Goal: Contribute content: Add original content to the website for others to see

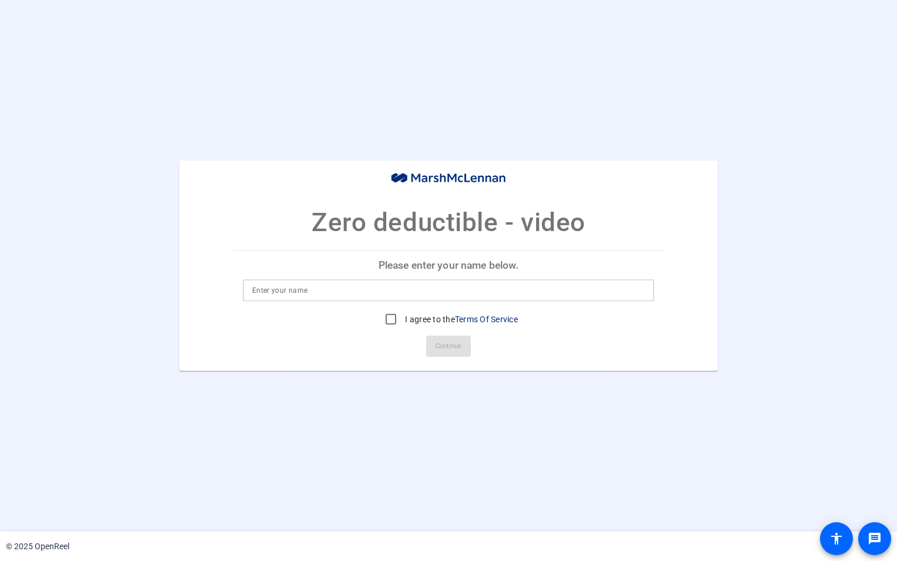
click at [389, 286] on input at bounding box center [448, 290] width 393 height 14
click at [347, 292] on input at bounding box center [448, 290] width 393 height 14
click at [342, 289] on input "[PERSON_NAME]" at bounding box center [448, 290] width 393 height 14
type input "[PERSON_NAME]"
click at [385, 318] on input "I agree to the Terms Of Service" at bounding box center [391, 320] width 24 height 24
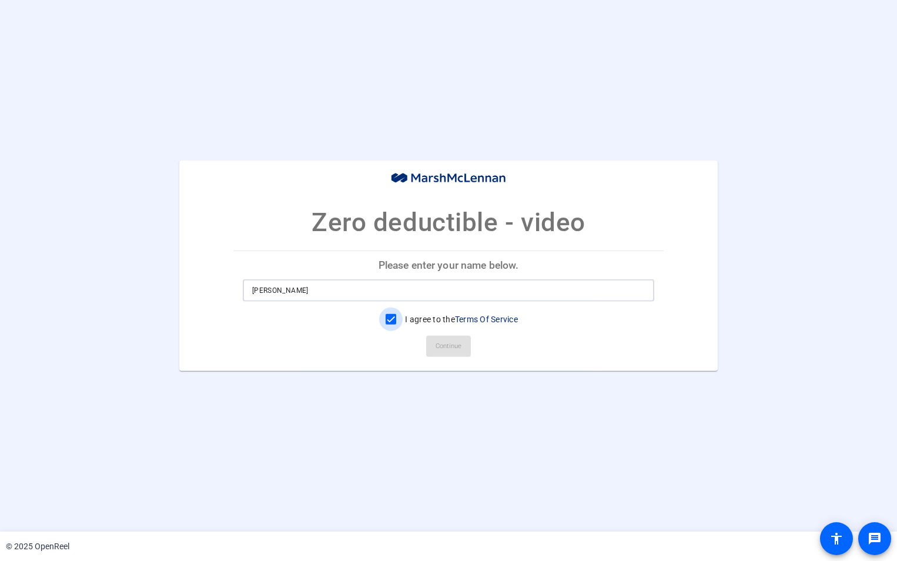
checkbox input "true"
click at [457, 347] on span "Continue" at bounding box center [449, 346] width 26 height 18
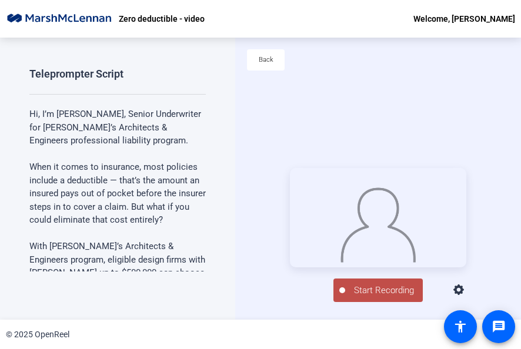
click at [370, 298] on span "Start Recording" at bounding box center [384, 291] width 78 height 14
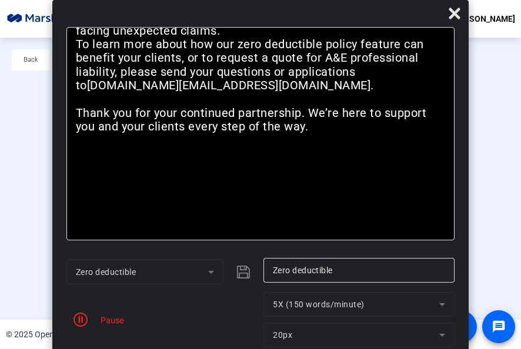
click at [441, 302] on mat-form-field "5X (150 words/minute)" at bounding box center [358, 304] width 191 height 25
click at [441, 305] on mat-form-field "5X (150 words/minute)" at bounding box center [358, 304] width 191 height 25
click at [440, 335] on mat-form-field "20px" at bounding box center [358, 335] width 191 height 25
click at [442, 331] on mat-form-field "20px" at bounding box center [358, 335] width 191 height 25
click at [442, 334] on mat-form-field "20px" at bounding box center [358, 335] width 191 height 25
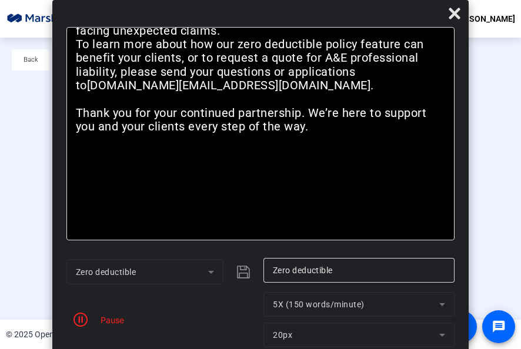
click at [442, 333] on mat-form-field "20px" at bounding box center [358, 335] width 191 height 25
click at [380, 205] on div "Hi, I’m [PERSON_NAME], Senior Underwriter for [PERSON_NAME]’s Architects & Engi…" at bounding box center [260, 133] width 389 height 213
drag, startPoint x: 451, startPoint y: 54, endPoint x: 452, endPoint y: 29, distance: 24.1
drag, startPoint x: 452, startPoint y: 29, endPoint x: 447, endPoint y: 83, distance: 54.3
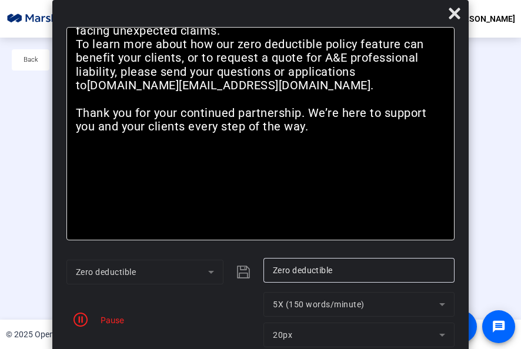
click at [114, 321] on div "Pause" at bounding box center [109, 320] width 29 height 12
click at [116, 319] on div "Pause" at bounding box center [109, 320] width 29 height 12
click at [116, 317] on div "Pause" at bounding box center [109, 320] width 29 height 12
click at [399, 160] on div "Hi, I’m [PERSON_NAME], Senior Underwriter for [PERSON_NAME]’s Architects & Engi…" at bounding box center [260, 133] width 389 height 213
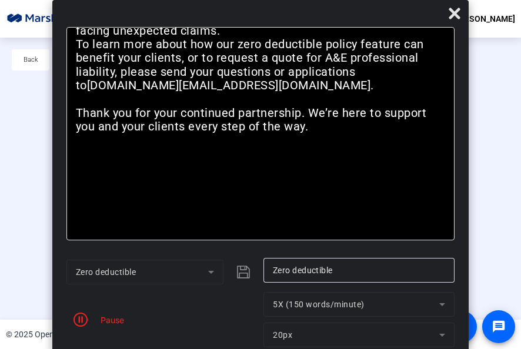
click at [99, 321] on div "Pause" at bounding box center [109, 320] width 29 height 12
drag, startPoint x: 107, startPoint y: 315, endPoint x: 116, endPoint y: 312, distance: 9.3
click at [108, 315] on div "Pause" at bounding box center [109, 320] width 29 height 12
click at [418, 98] on p "To learn more about how our zero deductible policy feature can benefit your cli…" at bounding box center [261, 72] width 370 height 69
click at [109, 318] on div "Pause" at bounding box center [109, 320] width 29 height 12
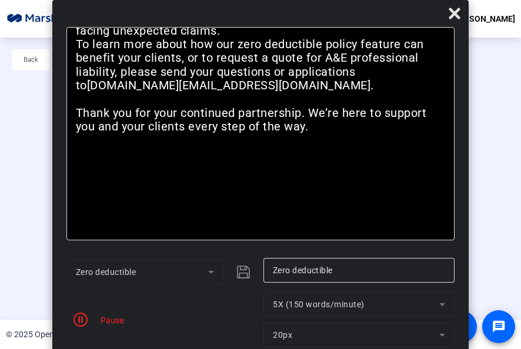
click at [435, 160] on div "Hi, I’m [PERSON_NAME], Senior Underwriter for [PERSON_NAME]’s Architects & Engi…" at bounding box center [260, 133] width 389 height 213
click at [106, 318] on div "Pause" at bounding box center [109, 320] width 29 height 12
click at [483, 72] on div "Back" at bounding box center [260, 66] width 521 height 56
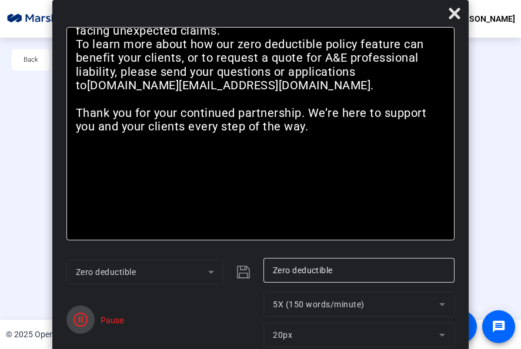
click at [82, 320] on icon "button" at bounding box center [80, 320] width 14 height 14
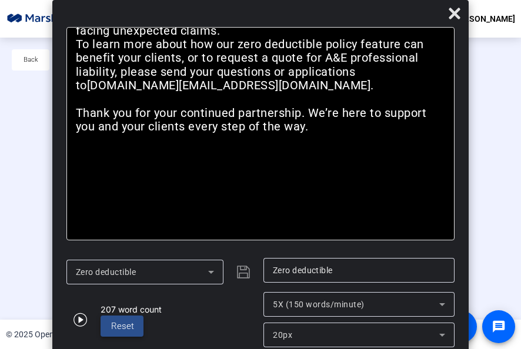
click at [125, 321] on span "Reset" at bounding box center [122, 326] width 23 height 11
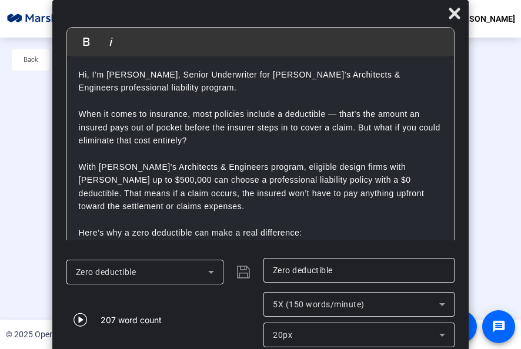
click at [488, 252] on div "Stop Recording 00:04:27 person Hide Overlay flip Flip Camera article Teleprompt…" at bounding box center [260, 235] width 521 height 282
click at [488, 252] on div "Stop Recording 00:04:28 person Hide Overlay flip Flip Camera article Teleprompt…" at bounding box center [260, 235] width 521 height 282
drag, startPoint x: 334, startPoint y: 65, endPoint x: 377, endPoint y: 68, distance: 43.7
click at [337, 81] on div "Hi, I’m [PERSON_NAME], Senior Underwriter for [PERSON_NAME]’s Architects & Engi…" at bounding box center [260, 234] width 387 height 356
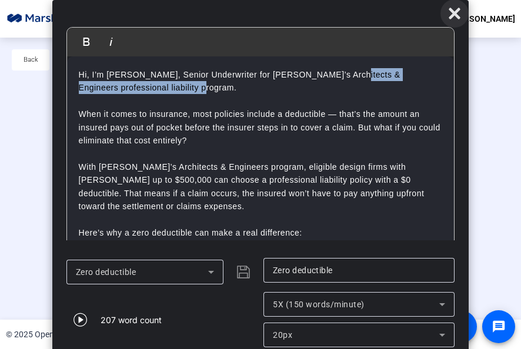
click at [452, 8] on icon at bounding box center [454, 13] width 11 height 11
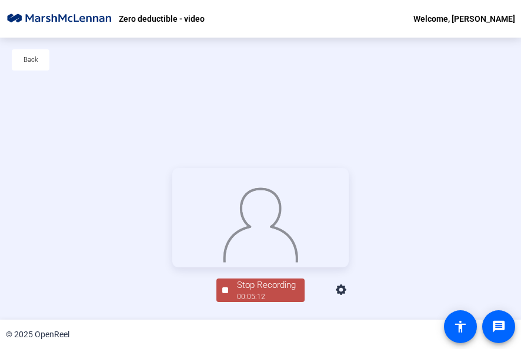
scroll to position [56, 0]
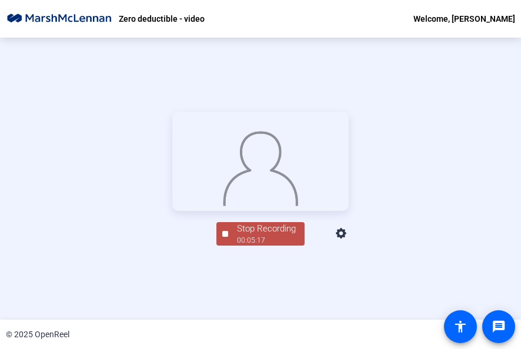
click at [262, 236] on div "Stop Recording" at bounding box center [266, 229] width 59 height 14
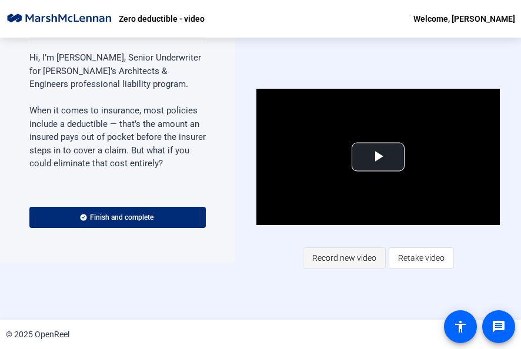
click at [339, 255] on span "Record new video" at bounding box center [344, 258] width 64 height 22
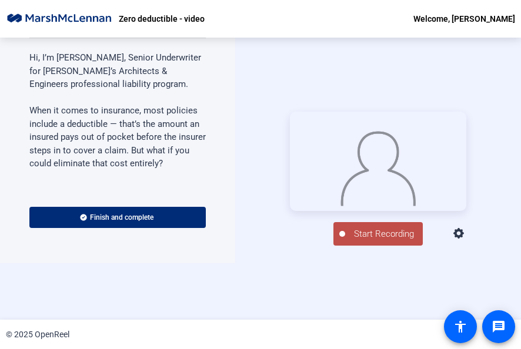
click at [464, 239] on icon at bounding box center [458, 233] width 11 height 11
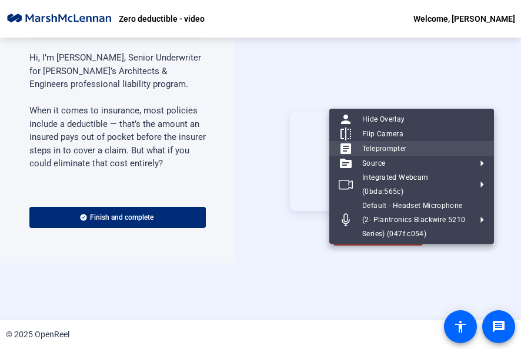
click at [385, 153] on span "Teleprompter" at bounding box center [384, 149] width 45 height 8
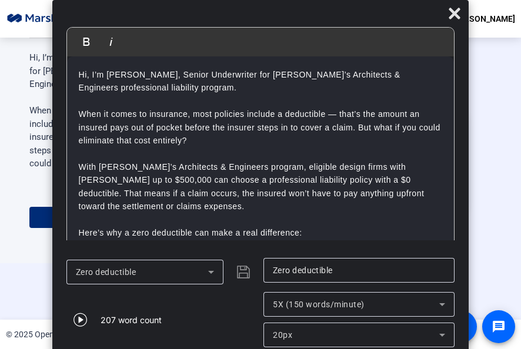
click at [443, 333] on icon at bounding box center [442, 335] width 14 height 14
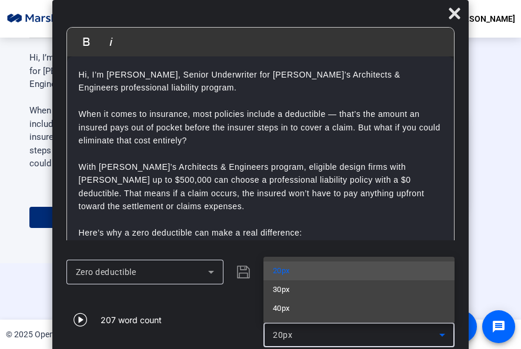
click at [443, 333] on div at bounding box center [260, 174] width 521 height 349
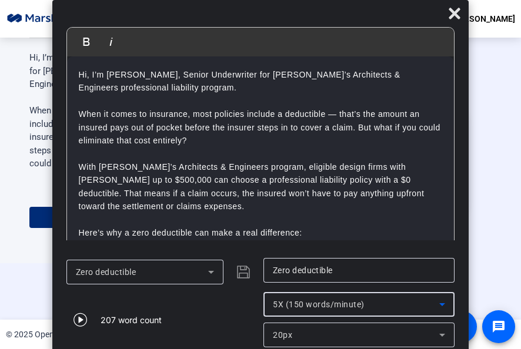
click at [442, 305] on icon at bounding box center [442, 304] width 6 height 3
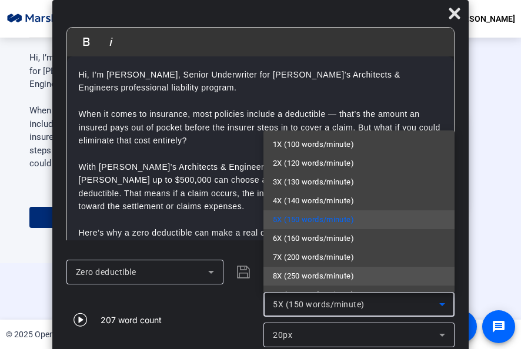
click at [346, 269] on span "8X (250 words/minute)" at bounding box center [313, 276] width 81 height 14
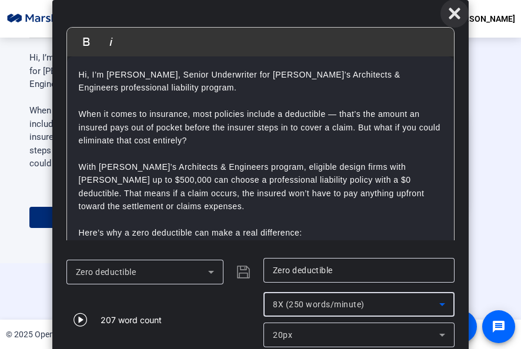
click at [455, 12] on icon at bounding box center [454, 13] width 11 height 11
